Goal: Communication & Community: Connect with others

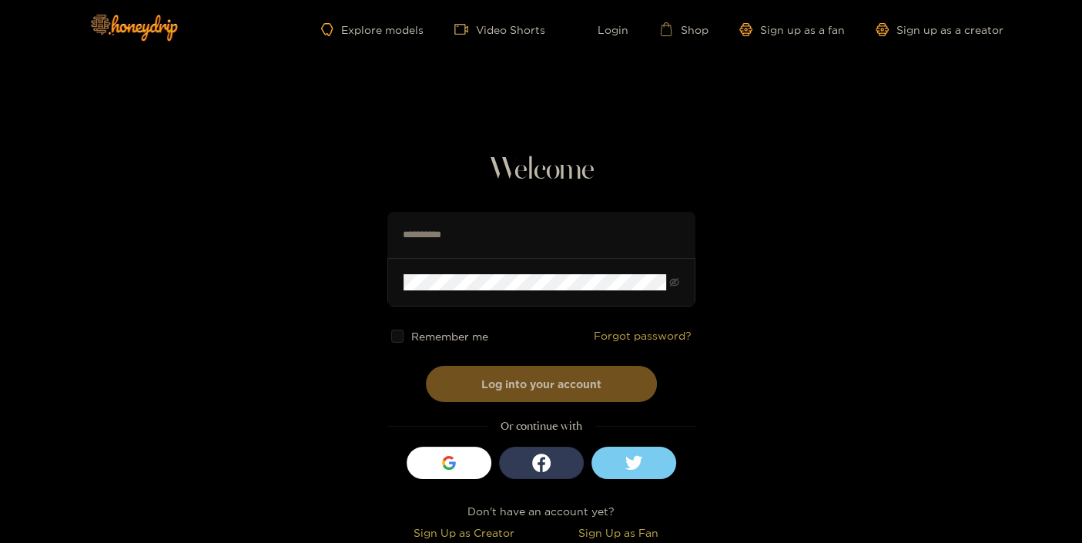
scroll to position [4, 0]
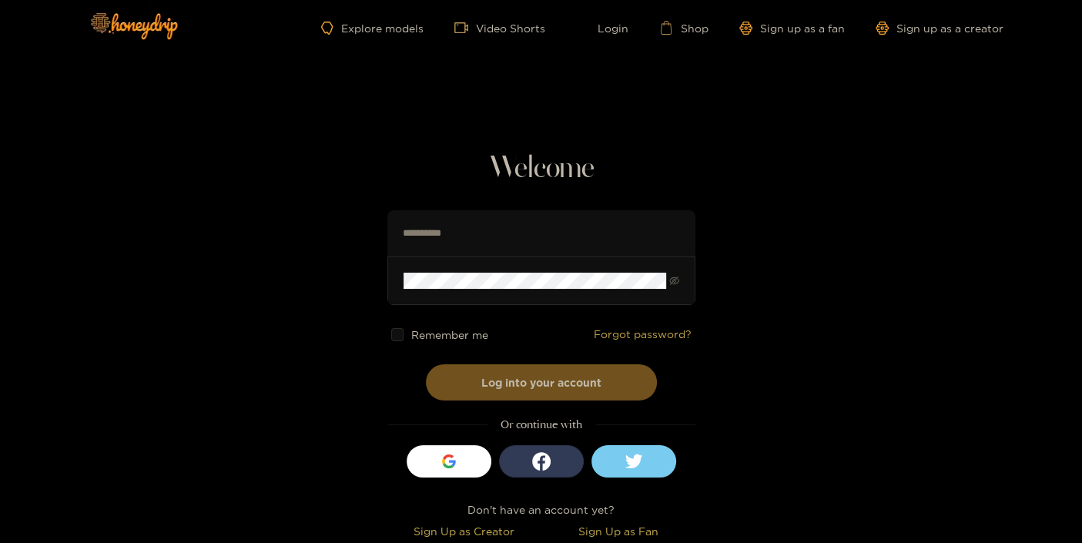
click at [434, 333] on span "Remember me" at bounding box center [449, 335] width 77 height 12
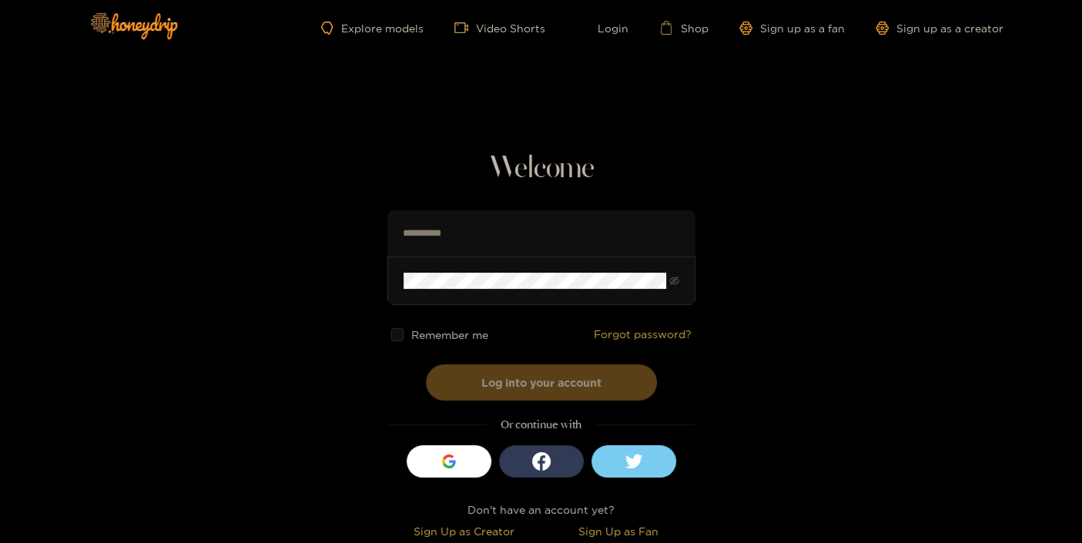
click at [525, 371] on button "Log into your account" at bounding box center [541, 382] width 231 height 36
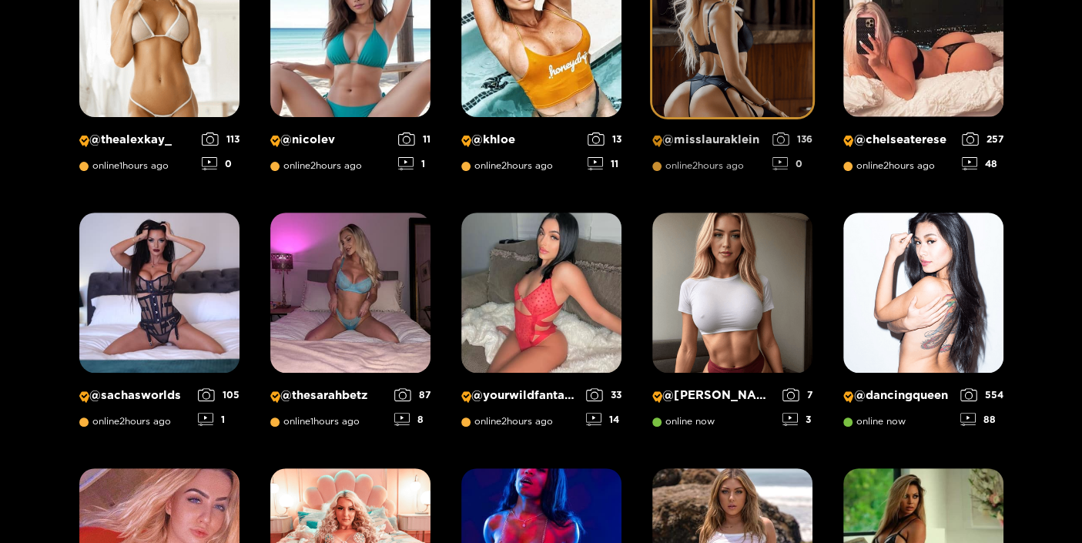
scroll to position [0, 0]
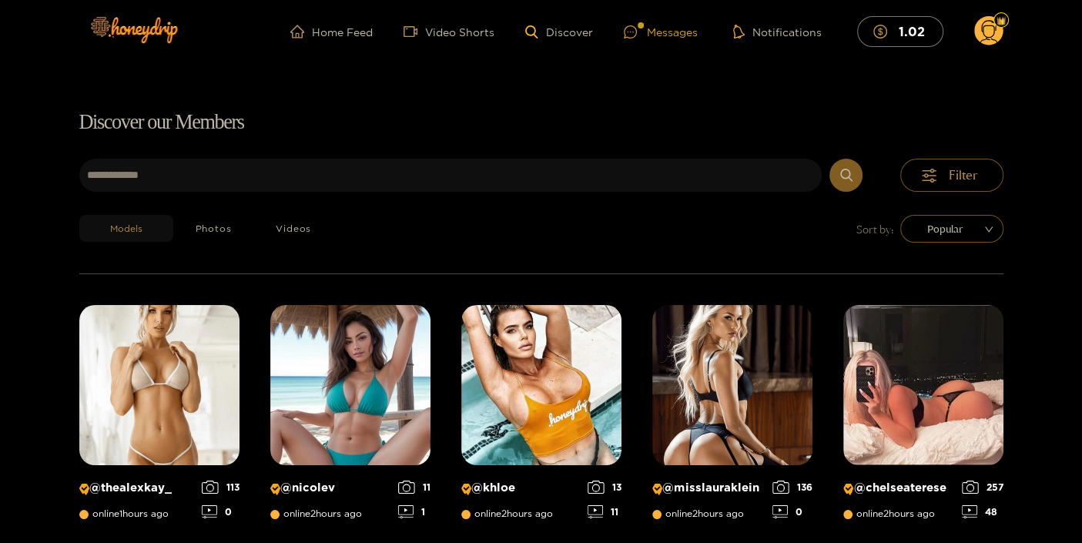
click at [676, 37] on div "Messages" at bounding box center [661, 32] width 74 height 18
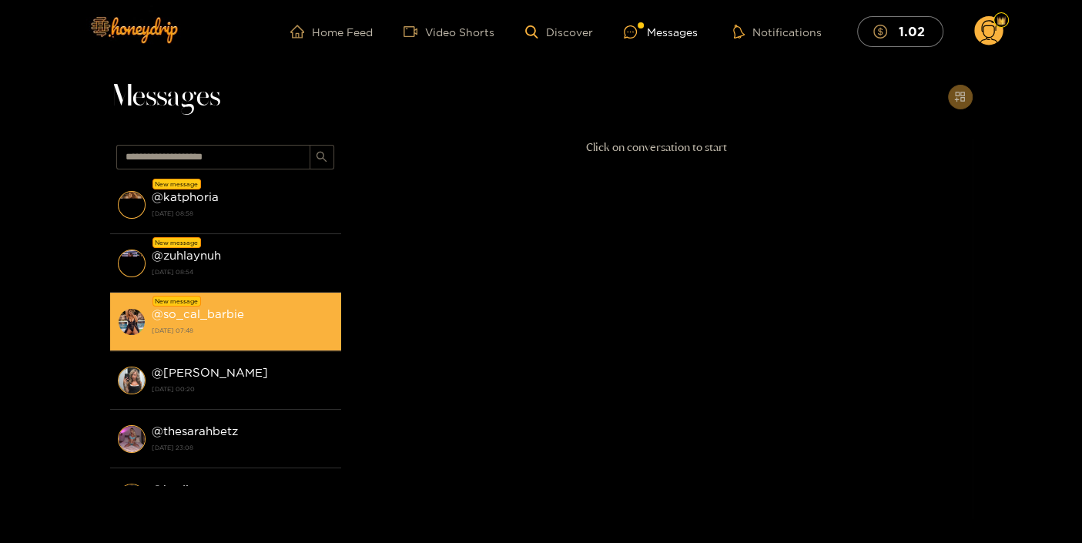
click at [293, 311] on div "@ so_cal_barbie [DATE] 07:48" at bounding box center [243, 321] width 182 height 35
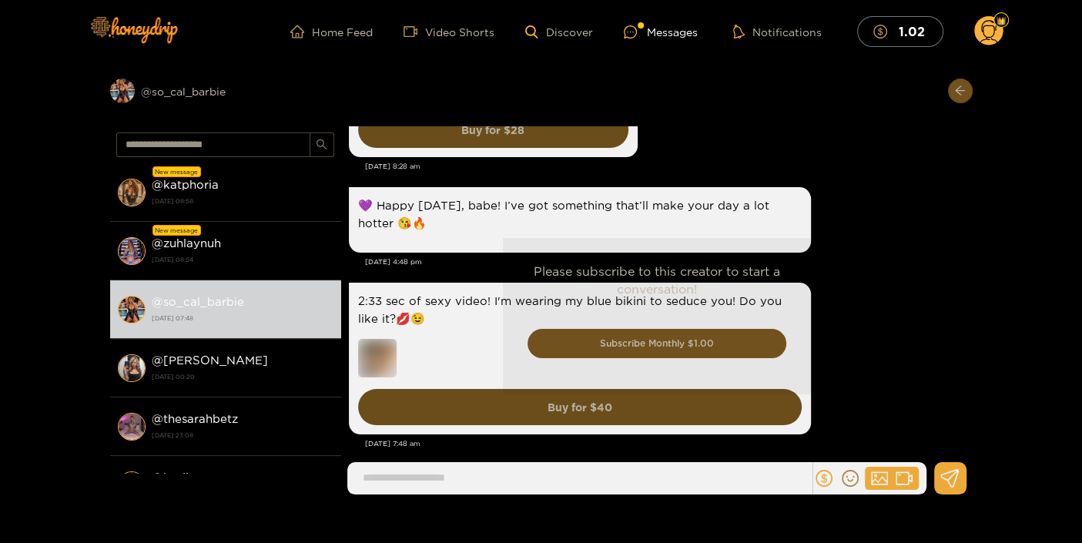
scroll to position [3064, 0]
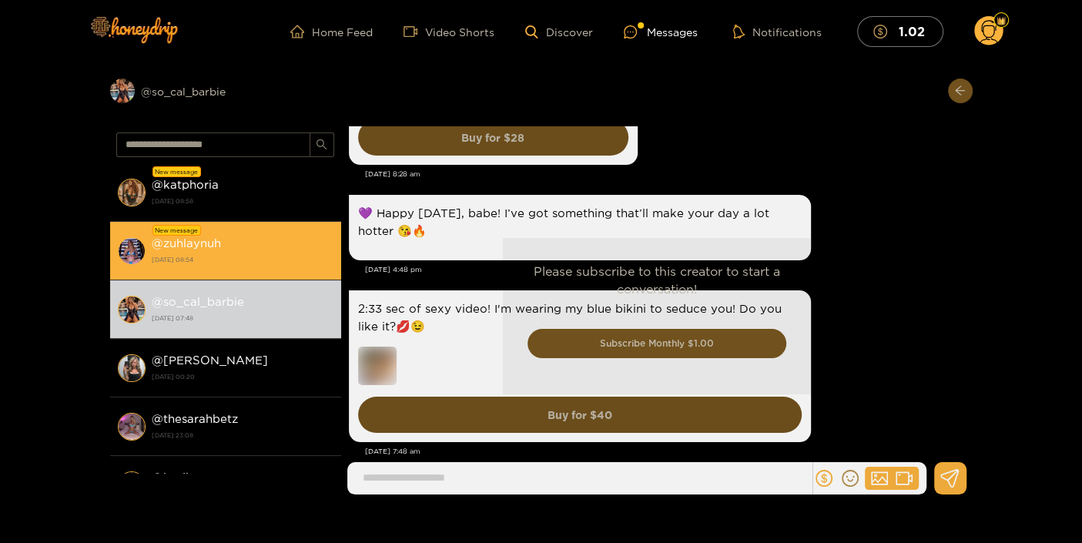
click at [240, 258] on strong "[DATE] 08:54" at bounding box center [243, 260] width 182 height 14
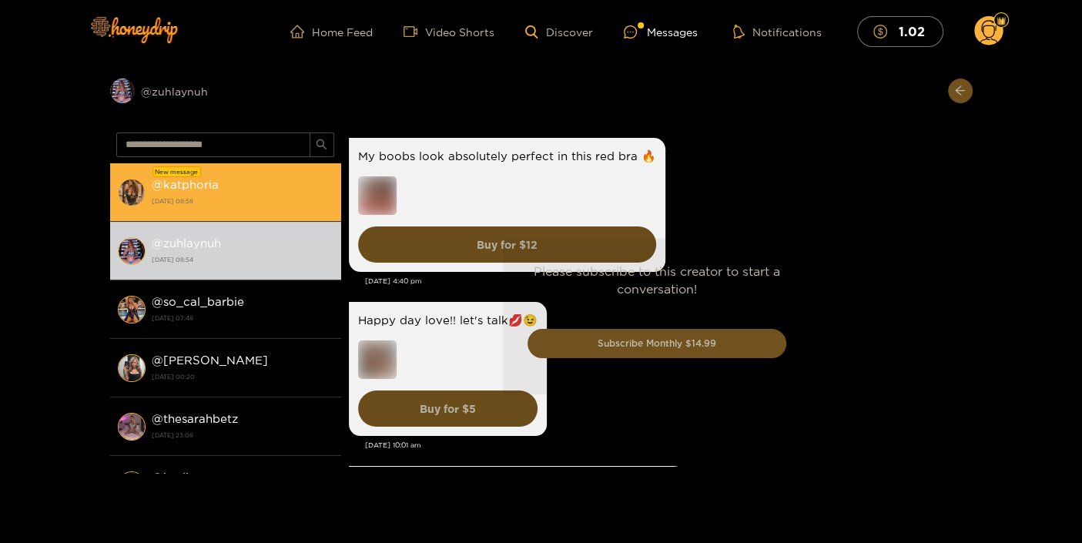
scroll to position [3846, 0]
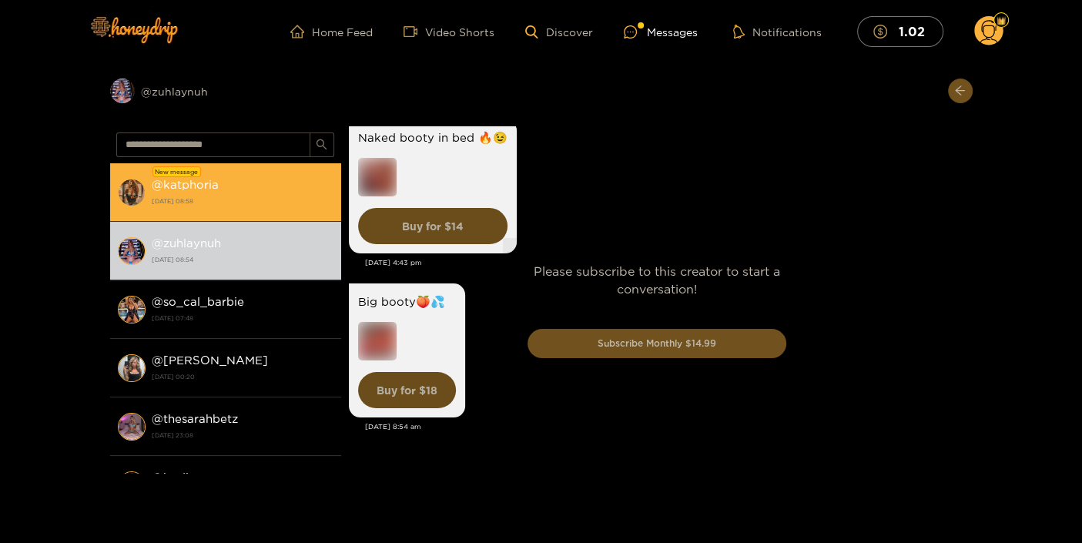
click at [247, 177] on div "@ katphoria [DATE] 08:58" at bounding box center [243, 192] width 182 height 35
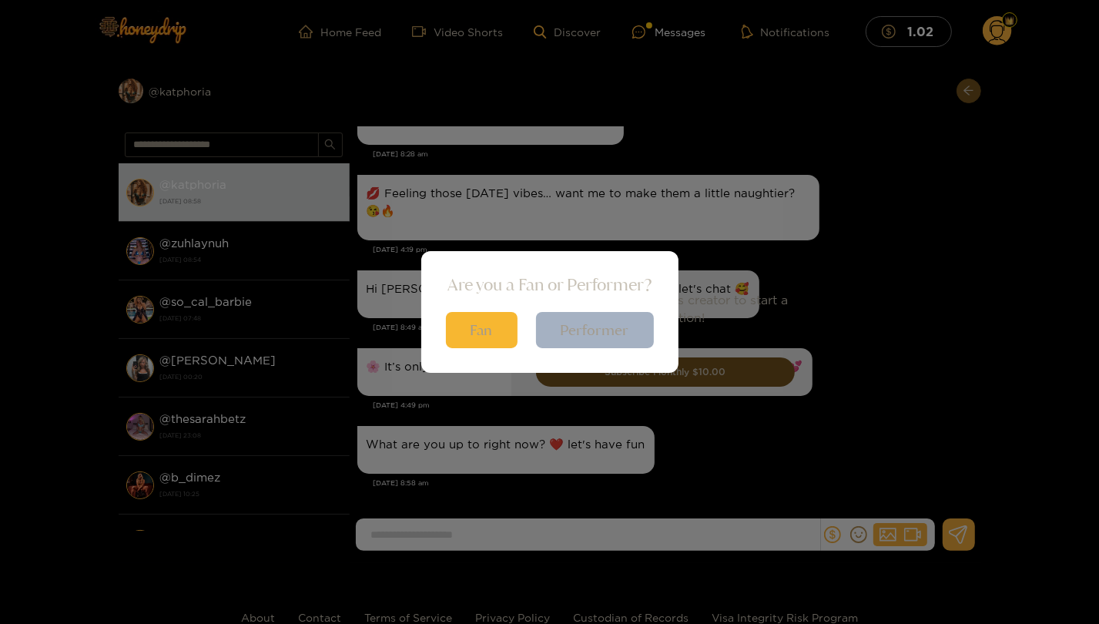
scroll to position [1703, 0]
